Goal: Task Accomplishment & Management: Manage account settings

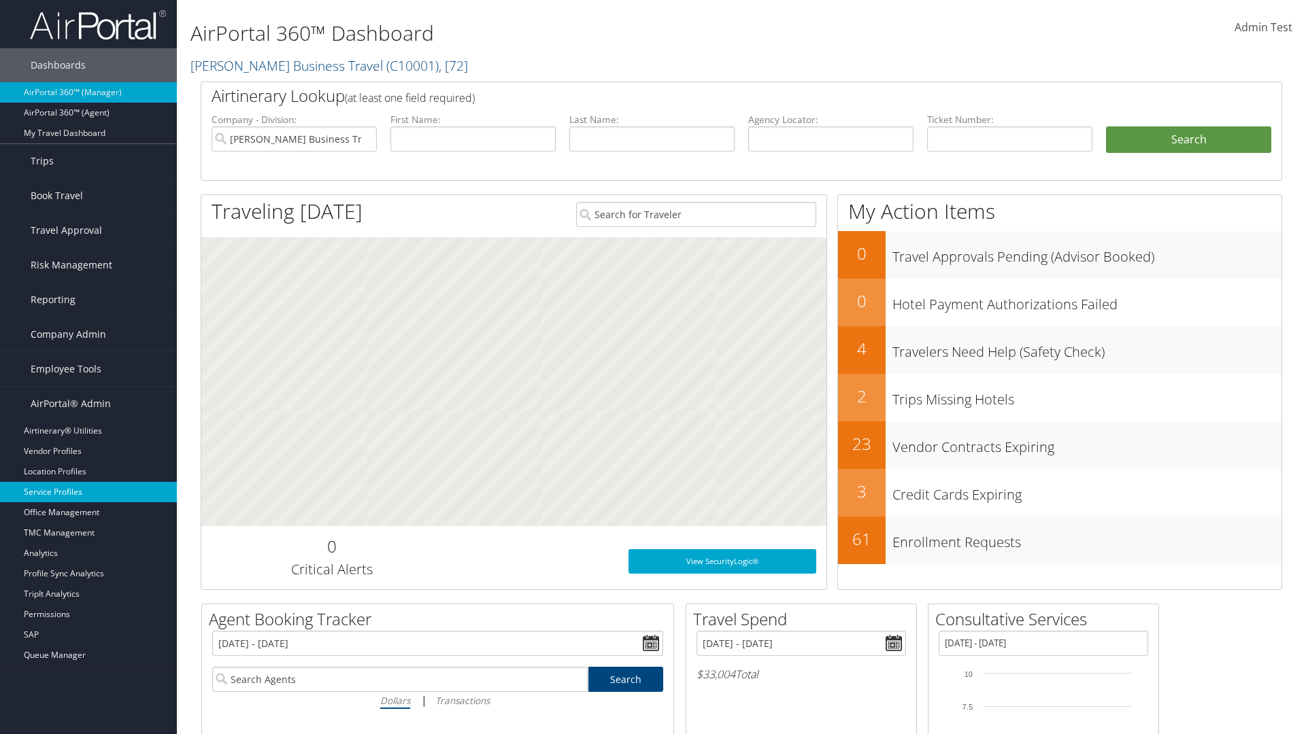
click at [88, 492] on link "Service Profiles" at bounding box center [88, 492] width 177 height 20
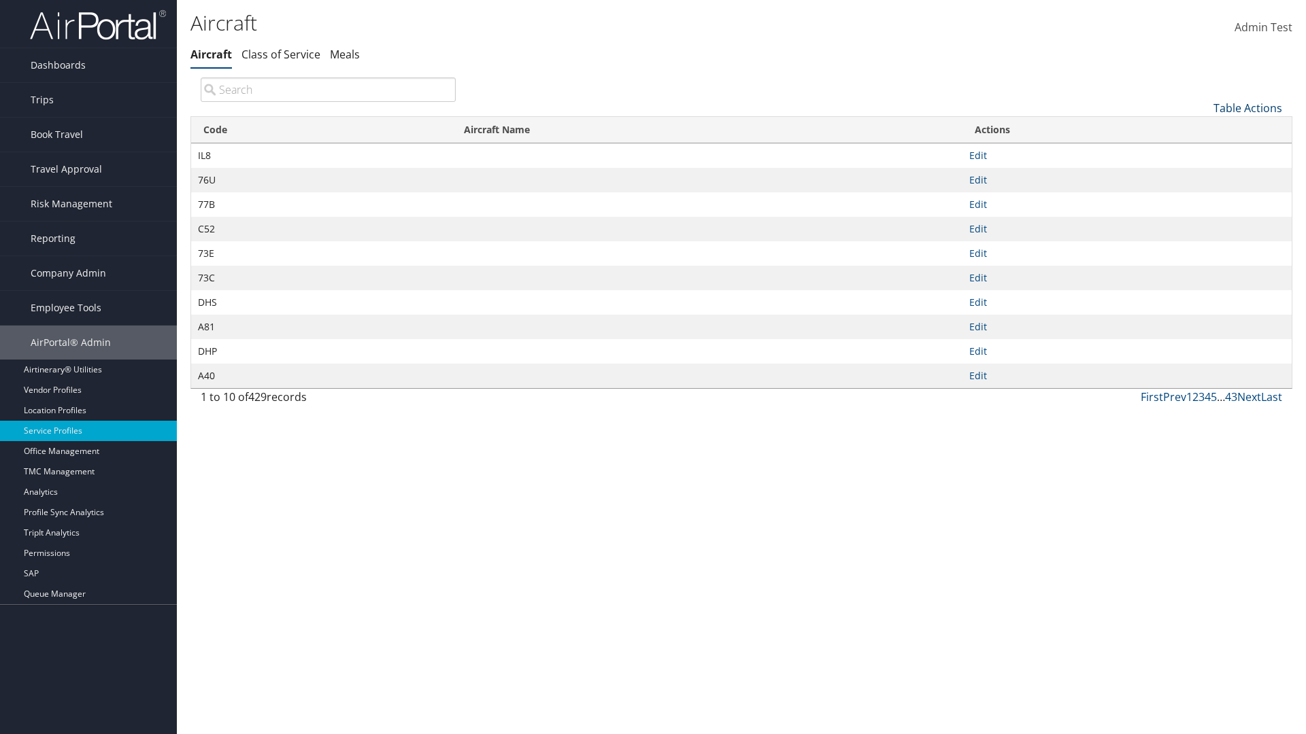
click at [1247, 107] on link "Table Actions" at bounding box center [1247, 108] width 69 height 15
click at [1202, 129] on link "New Record" at bounding box center [1202, 129] width 179 height 23
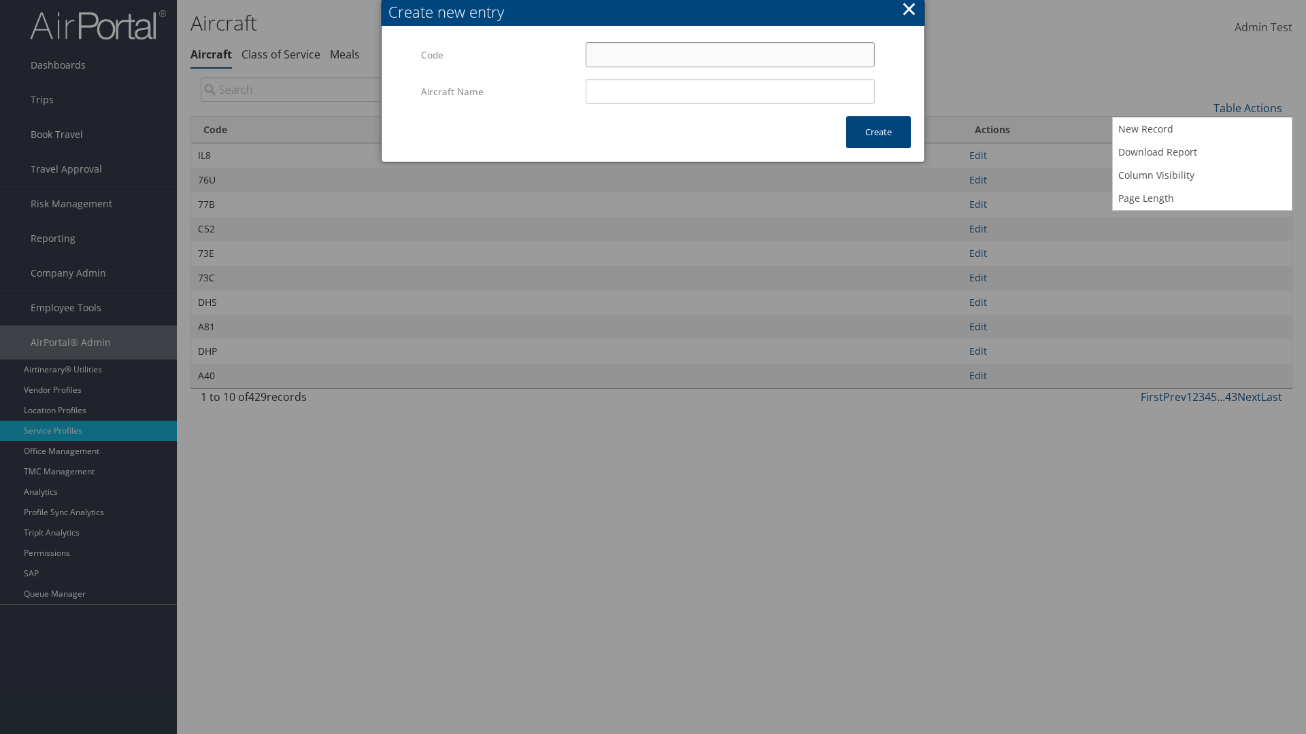
click at [730, 54] on input "Code" at bounding box center [730, 54] width 289 height 25
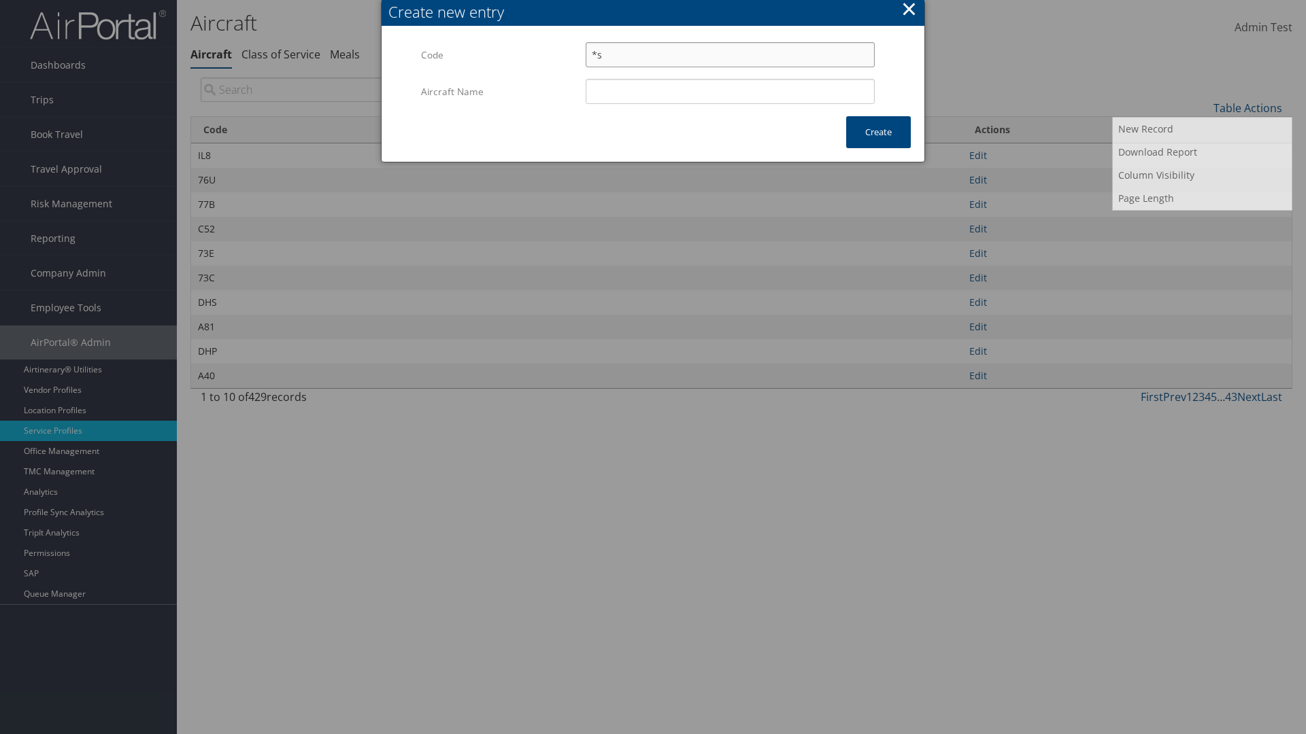
type input "*s"
click at [730, 91] on input "Aircraft Name" at bounding box center [730, 91] width 289 height 25
type input "Test"
type input "*s"
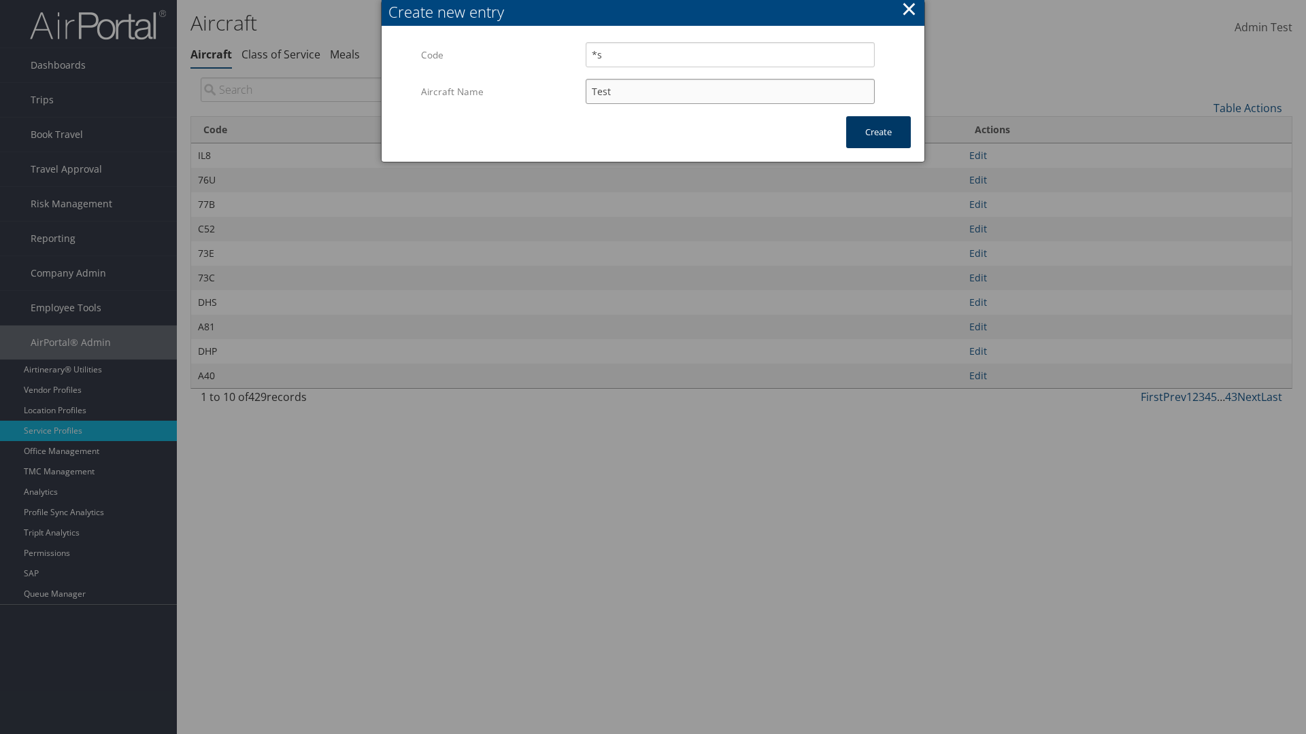
type input "Test"
click at [878, 132] on button "Create" at bounding box center [878, 132] width 65 height 32
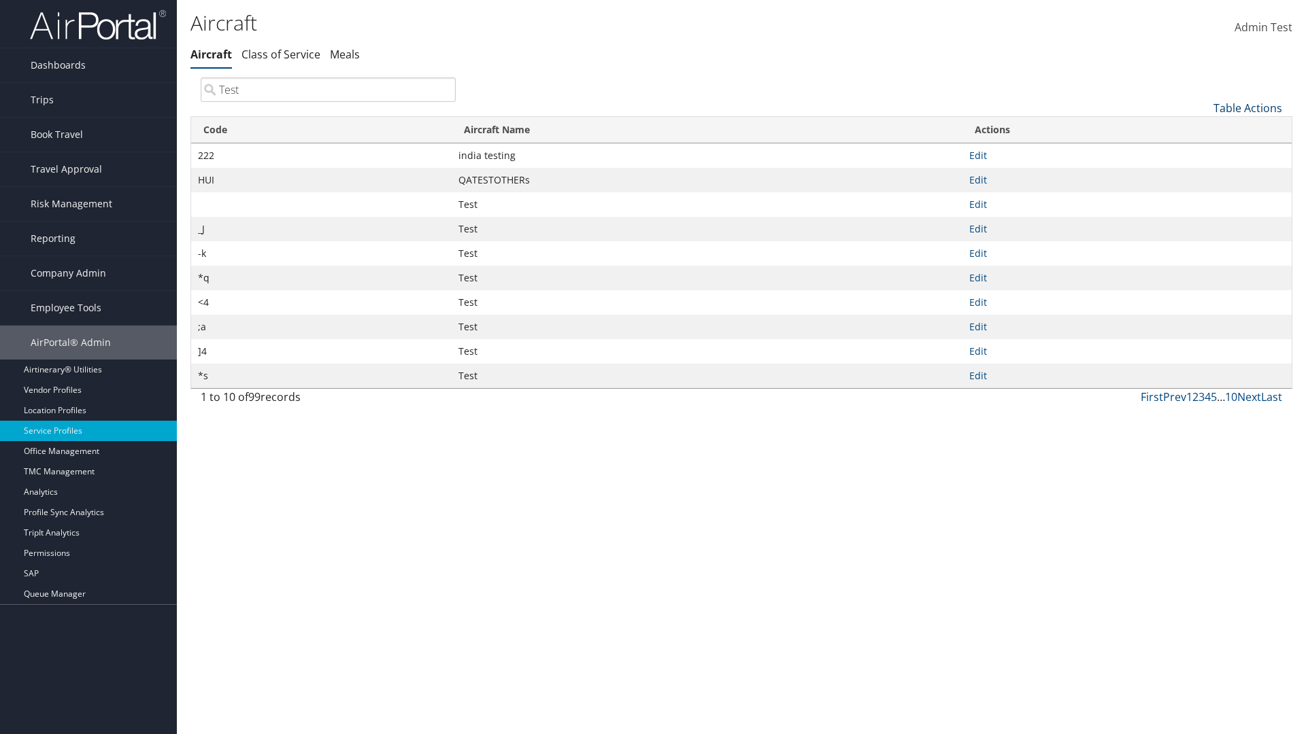
type input "Test"
click at [1247, 107] on link "Table Actions" at bounding box center [1247, 108] width 69 height 15
click at [1202, 175] on link "Column Visibility" at bounding box center [1202, 175] width 179 height 23
click at [1202, 130] on link "Code" at bounding box center [1202, 130] width 179 height 23
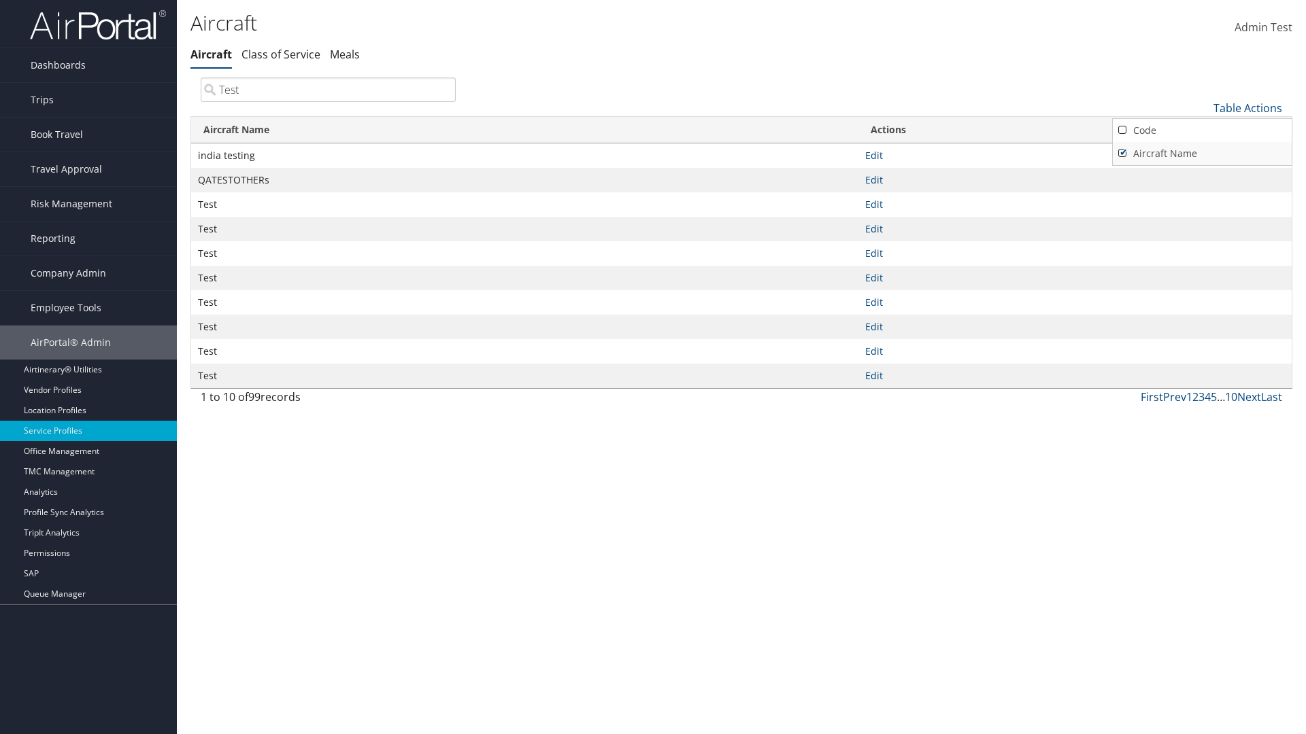
click at [1202, 153] on link "Aircraft Name" at bounding box center [1202, 153] width 179 height 23
click at [653, 367] on div at bounding box center [653, 367] width 1306 height 734
click at [1247, 107] on link "Table Actions" at bounding box center [1247, 108] width 69 height 15
click at [1202, 130] on link "Code" at bounding box center [1202, 130] width 179 height 23
click at [1202, 153] on link "Aircraft Name" at bounding box center [1202, 153] width 179 height 23
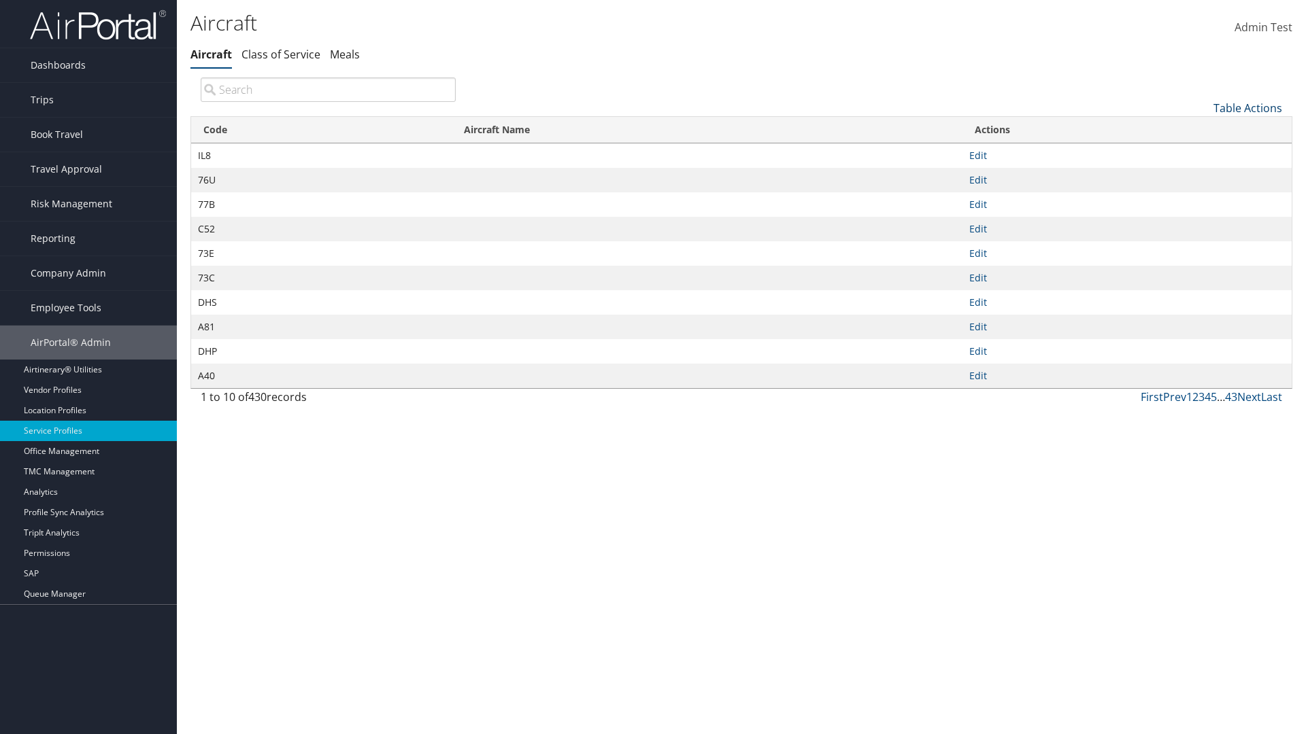
click at [1247, 107] on link "Table Actions" at bounding box center [1247, 108] width 69 height 15
click at [1202, 152] on link "Download Report" at bounding box center [1202, 152] width 179 height 23
